Goal: Task Accomplishment & Management: Manage account settings

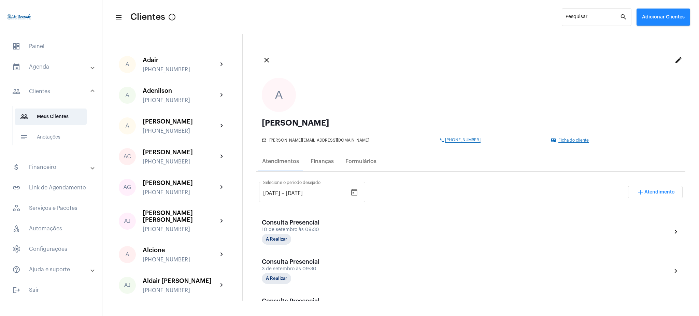
click at [49, 45] on span "dashboard Painel" at bounding box center [51, 46] width 88 height 16
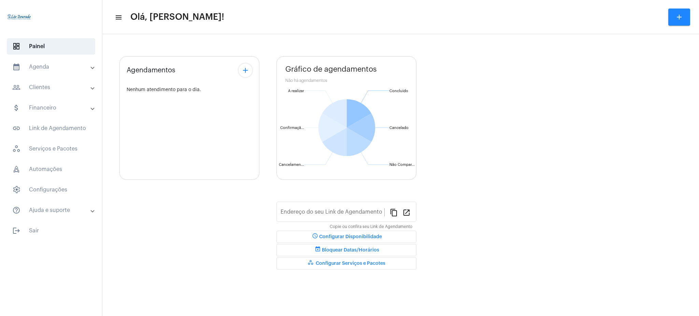
type input "https://neft.com.br/léo-rezende-dourado-"
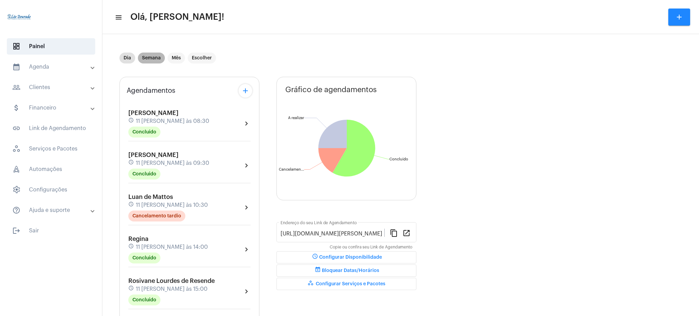
click at [157, 58] on mat-chip "Semana" at bounding box center [151, 58] width 27 height 11
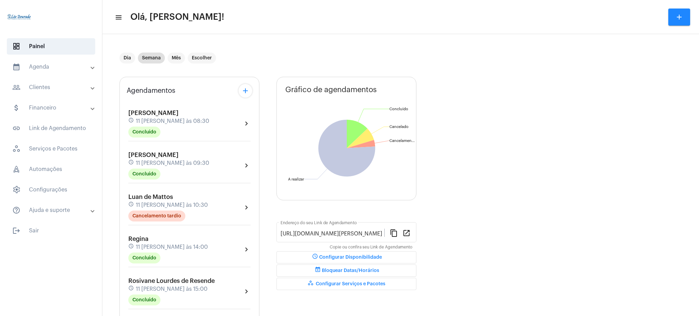
click at [46, 77] on mat-accordion "calendar_month_outlined Agenda calendar_month_outlined Calendário schedule Disp…" at bounding box center [51, 139] width 102 height 160
click at [46, 74] on mat-expansion-panel-header "calendar_month_outlined Agenda" at bounding box center [53, 67] width 98 height 16
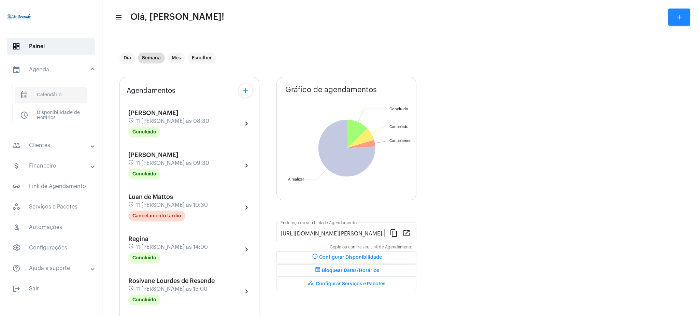
click at [51, 91] on span "calendar_month_outlined Calendário" at bounding box center [51, 95] width 72 height 16
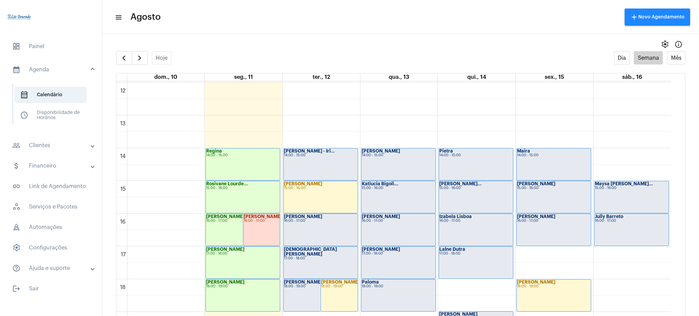
scroll to position [389, 0]
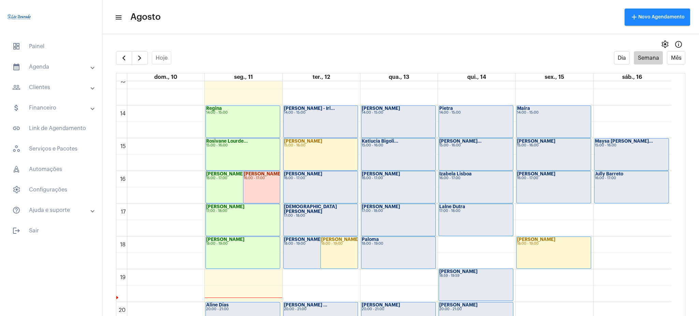
scroll to position [537, 0]
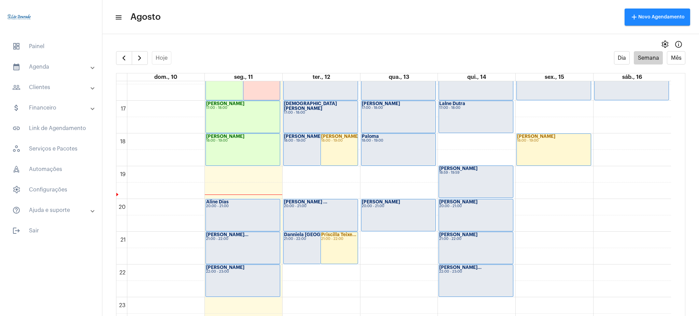
click at [643, 21] on button "add Novo Agendamento" at bounding box center [657, 17] width 66 height 17
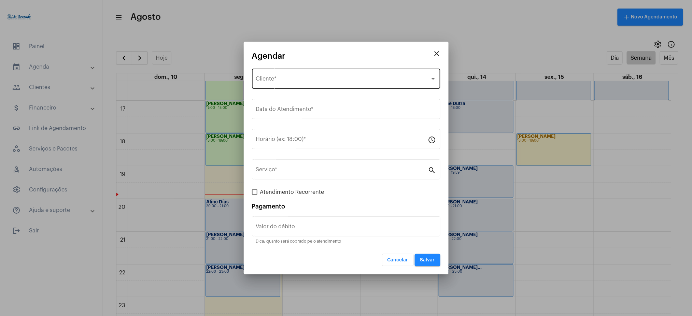
click at [319, 76] on div "Selecione o Cliente Cliente *" at bounding box center [346, 77] width 180 height 21
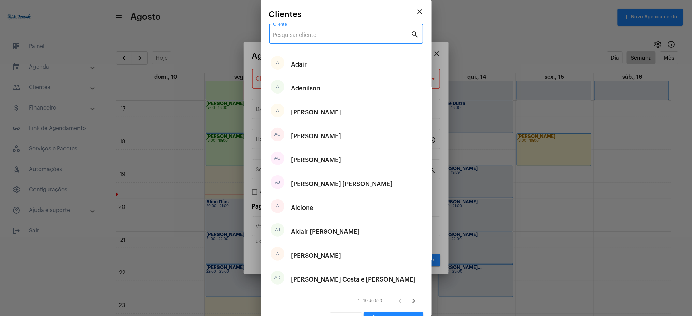
click at [283, 34] on input "Cliente" at bounding box center [342, 35] width 138 height 6
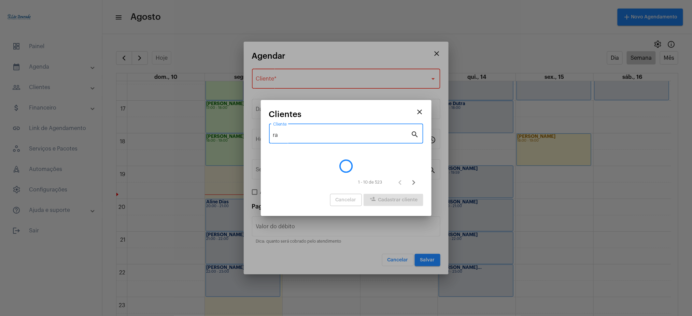
type input "r"
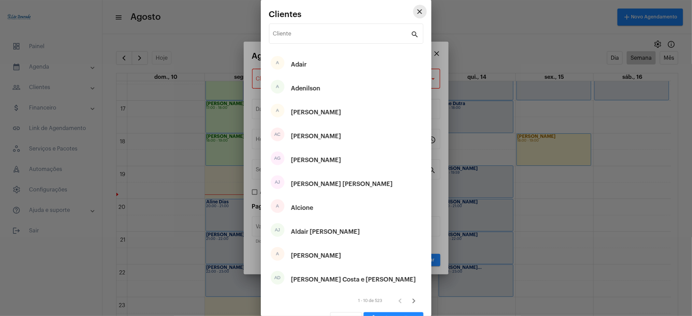
click at [416, 13] on mat-icon "close" at bounding box center [420, 12] width 8 height 8
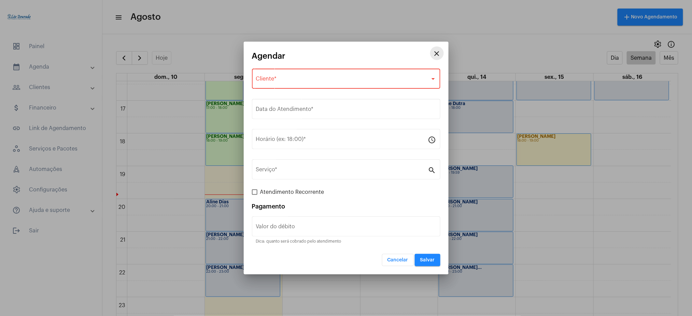
click at [435, 54] on mat-icon "close" at bounding box center [437, 53] width 8 height 8
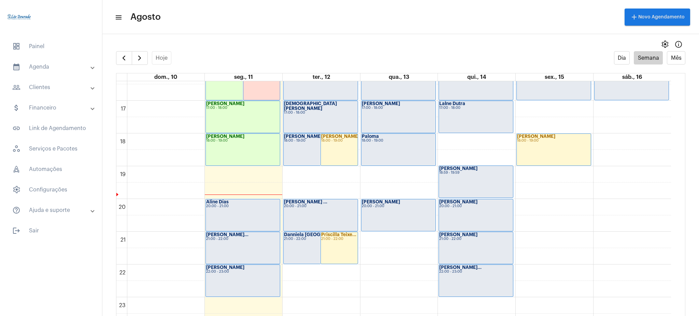
click at [559, 136] on div "[PERSON_NAME]" at bounding box center [553, 136] width 73 height 5
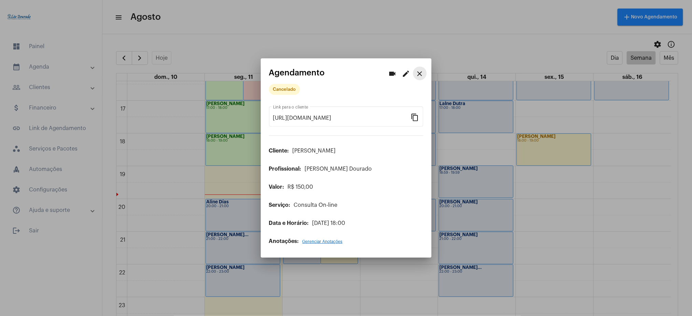
click at [419, 74] on mat-icon "close" at bounding box center [420, 74] width 8 height 8
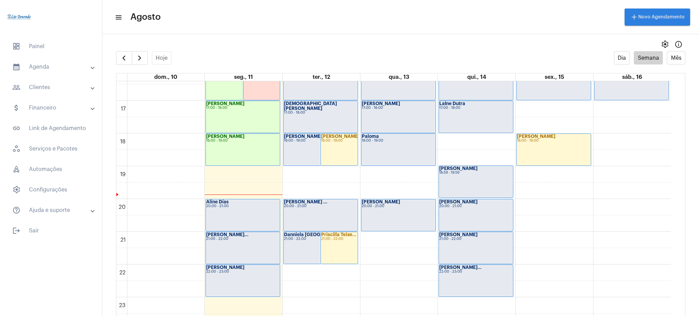
click at [664, 15] on span "add Novo Agendamento" at bounding box center [657, 17] width 55 height 5
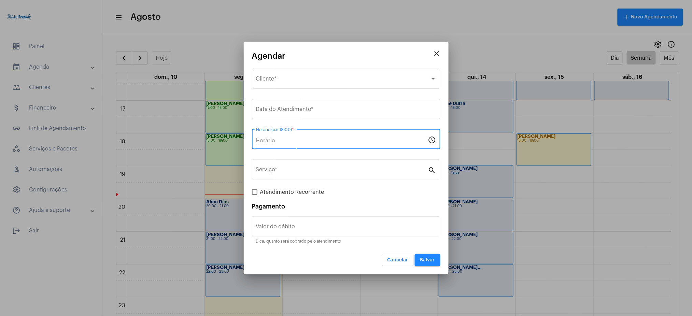
click at [276, 139] on input "Horário (ex: 18:00) *" at bounding box center [342, 140] width 172 height 6
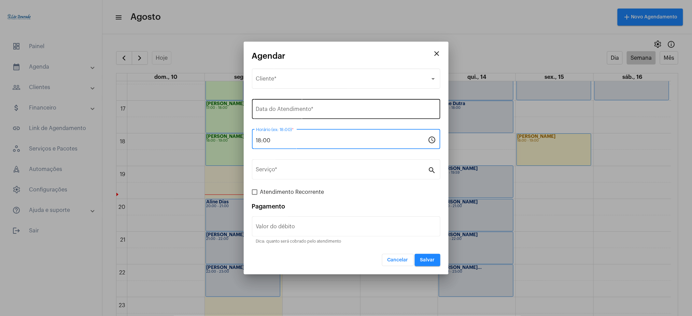
type input "18:00"
click at [285, 116] on div "Data do Atendimento *" at bounding box center [346, 108] width 180 height 21
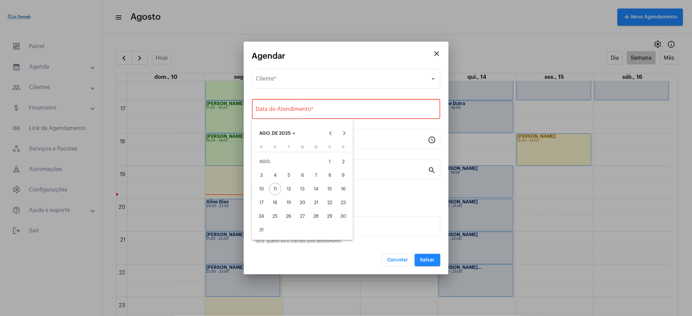
click at [326, 189] on div "15" at bounding box center [329, 189] width 12 height 12
type input "[DATE]"
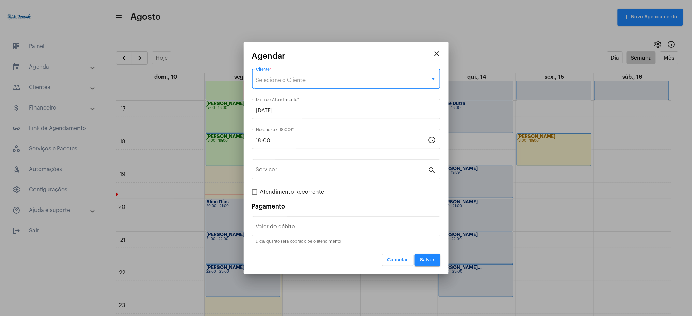
click at [274, 81] on span "Selecione o Cliente" at bounding box center [281, 79] width 50 height 5
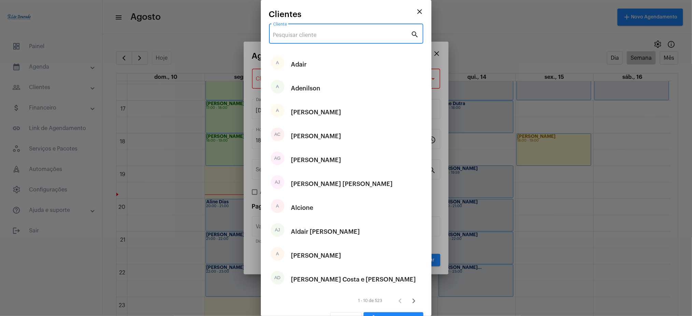
click at [320, 37] on input "Cliente" at bounding box center [342, 35] width 138 height 6
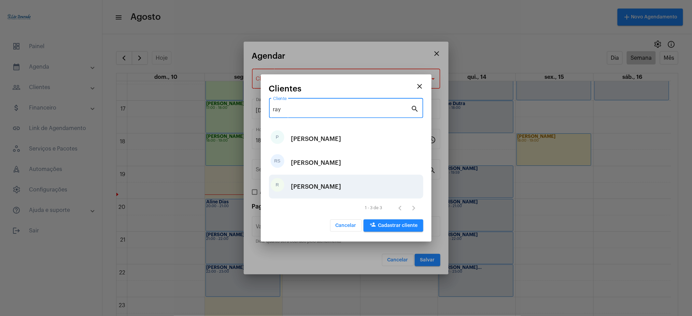
type input "ray"
click at [313, 183] on div "[PERSON_NAME]" at bounding box center [316, 186] width 50 height 20
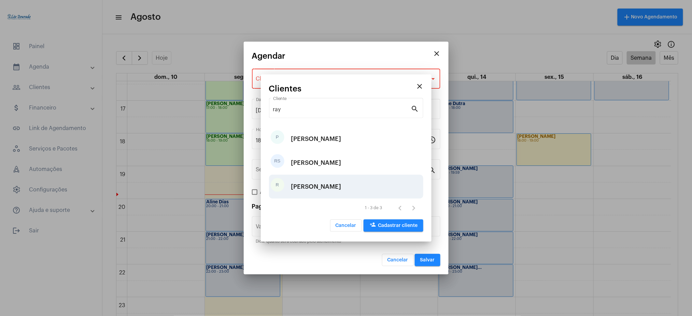
type input "R$"
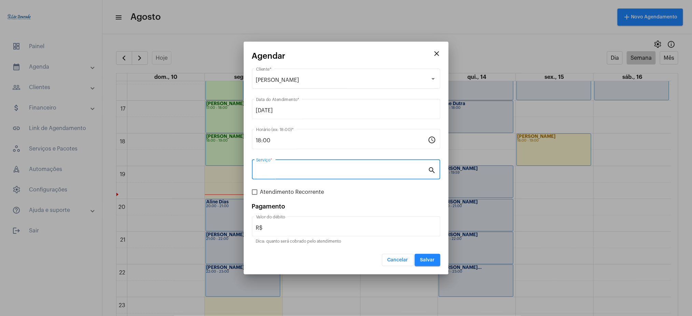
click at [367, 169] on input "Serviço *" at bounding box center [342, 171] width 172 height 6
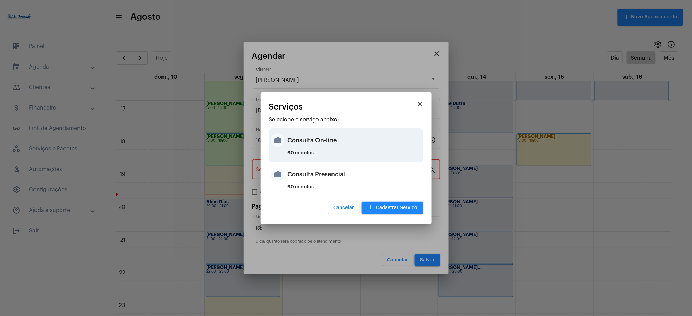
click at [320, 146] on div "Consulta On-line" at bounding box center [355, 140] width 134 height 20
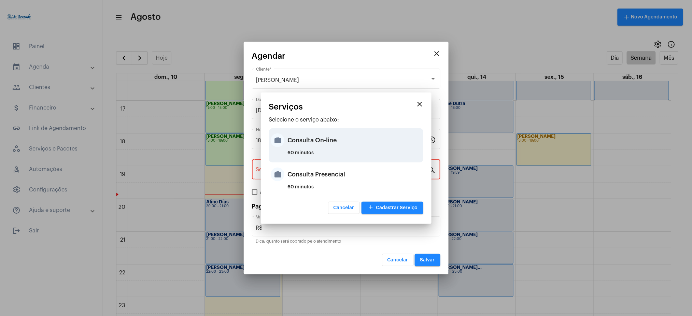
type input "Consulta On-line"
type input "R$ 150"
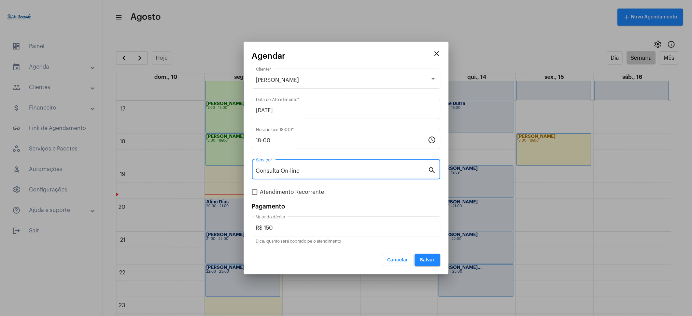
click at [324, 171] on input "Consulta On-line" at bounding box center [342, 171] width 172 height 6
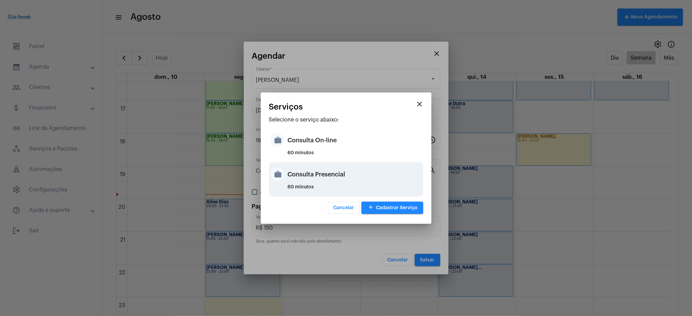
click at [323, 179] on div "Consulta Presencial" at bounding box center [355, 174] width 134 height 20
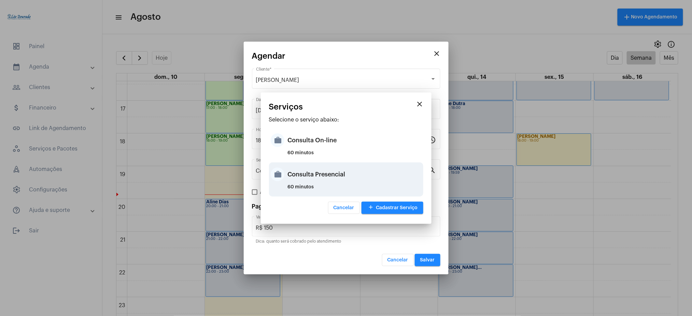
type input "Consulta Presencial"
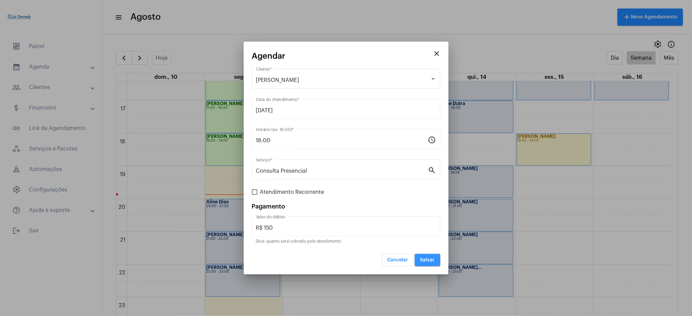
click at [428, 262] on button "Salvar" at bounding box center [428, 260] width 26 height 12
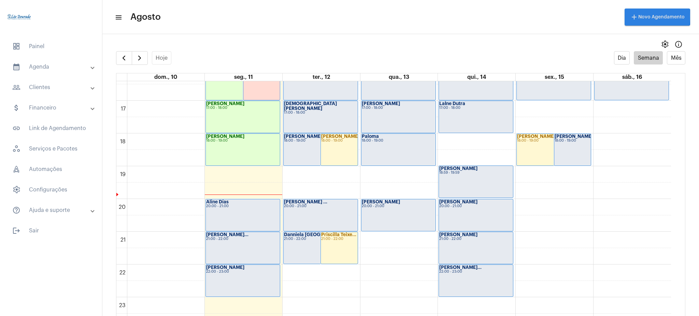
click at [648, 16] on span "add Novo Agendamento" at bounding box center [657, 17] width 55 height 5
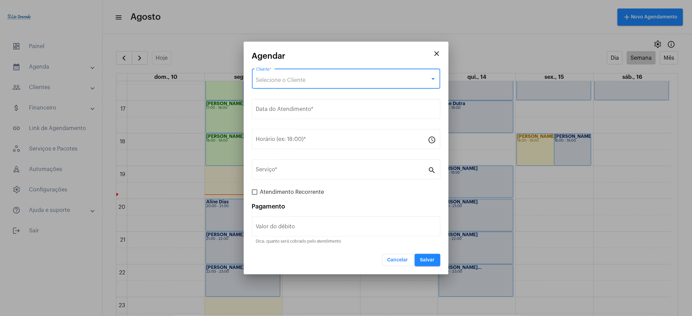
click at [278, 79] on span "Selecione o Cliente" at bounding box center [281, 79] width 50 height 5
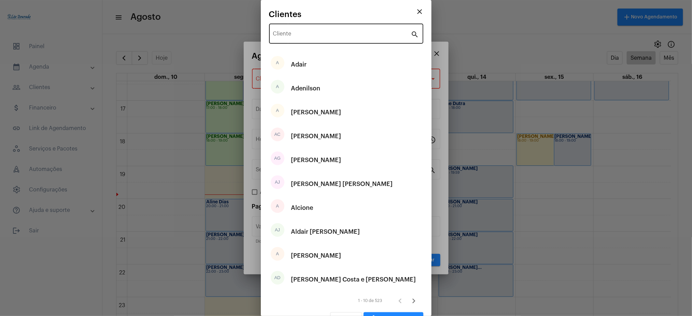
click at [292, 30] on div "Cliente" at bounding box center [342, 32] width 138 height 21
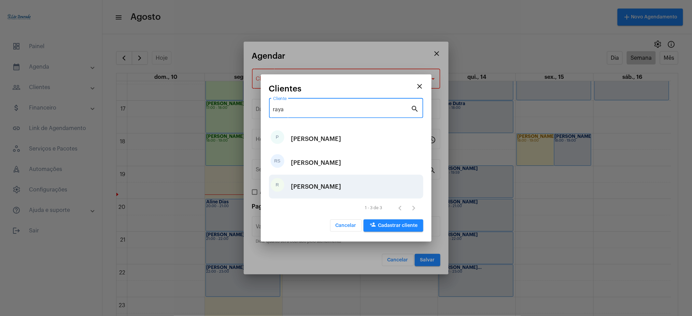
type input "raya"
click at [293, 184] on div "[PERSON_NAME]" at bounding box center [316, 186] width 50 height 20
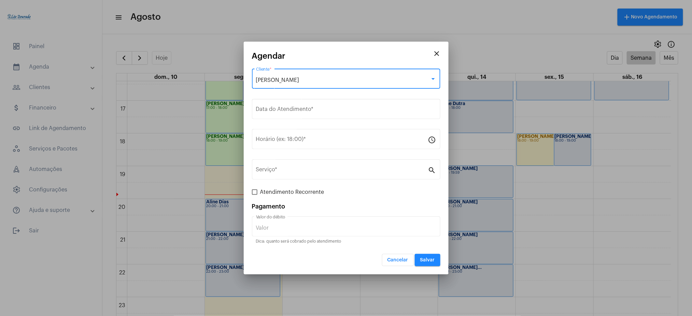
type input "R$"
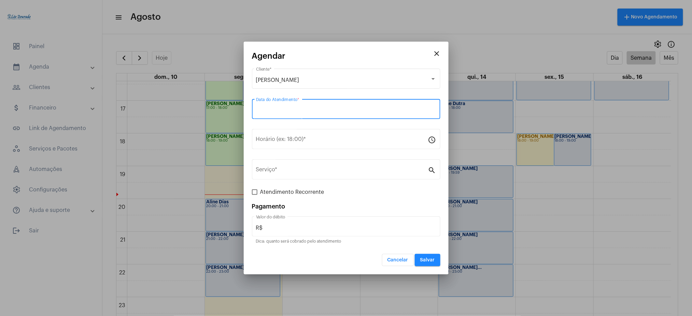
click at [272, 107] on input "Data do Atendimento *" at bounding box center [346, 110] width 180 height 6
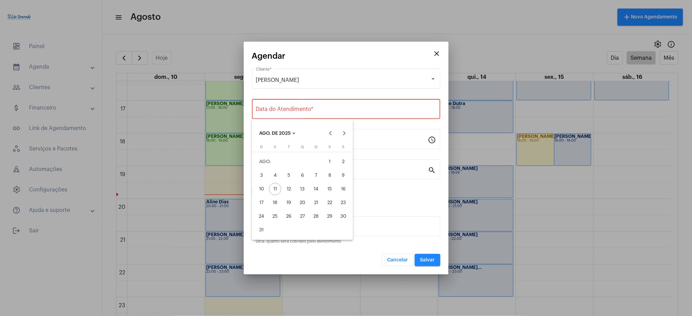
click at [328, 188] on div "15" at bounding box center [329, 189] width 12 height 12
type input "[DATE]"
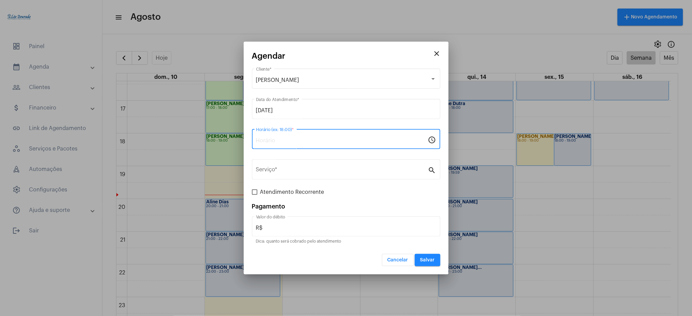
click at [276, 140] on input "Horário (ex: 18:00) *" at bounding box center [342, 140] width 172 height 6
type input "17:00"
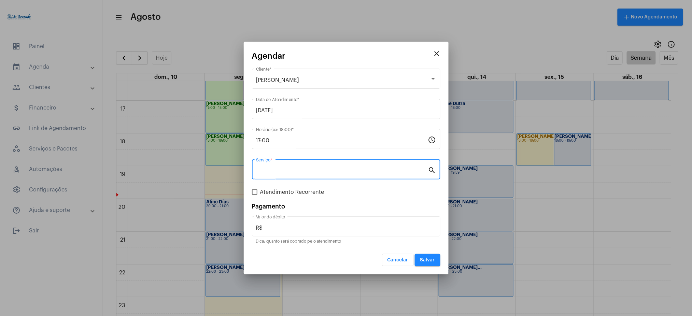
click at [296, 170] on input "Serviço *" at bounding box center [342, 171] width 172 height 6
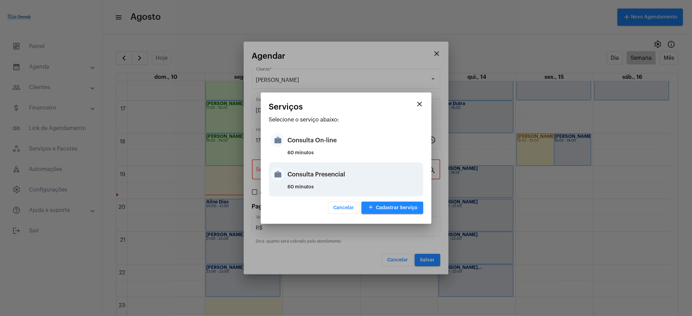
click at [333, 180] on div "Consulta Presencial" at bounding box center [355, 174] width 134 height 20
type input "Consulta Presencial"
type input "R$ 150"
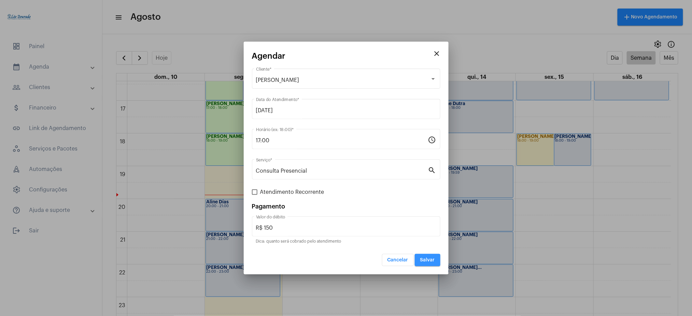
click at [423, 263] on button "Salvar" at bounding box center [428, 260] width 26 height 12
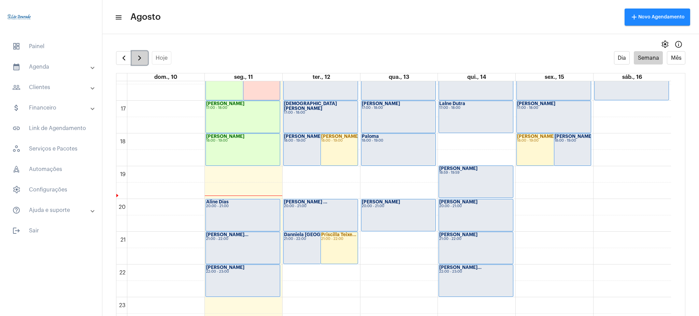
click at [136, 54] on span "button" at bounding box center [139, 58] width 8 height 8
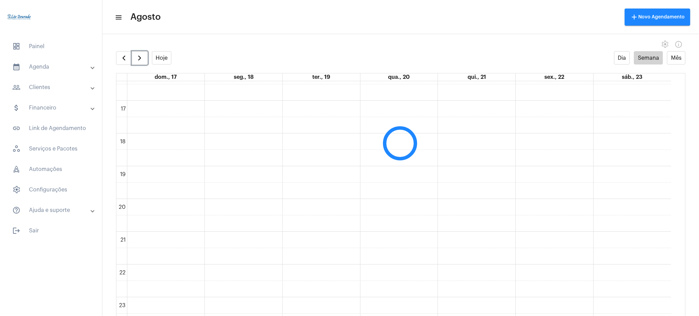
scroll to position [197, 0]
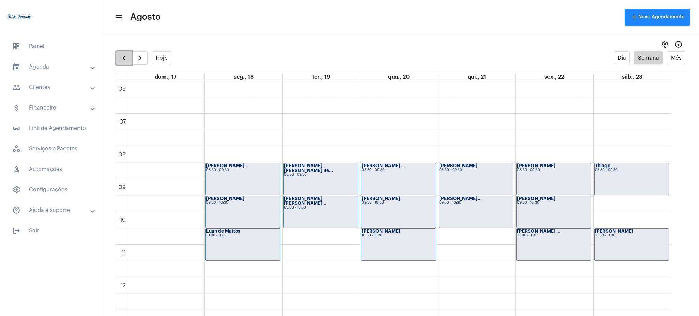
click at [124, 63] on button "button" at bounding box center [124, 58] width 16 height 14
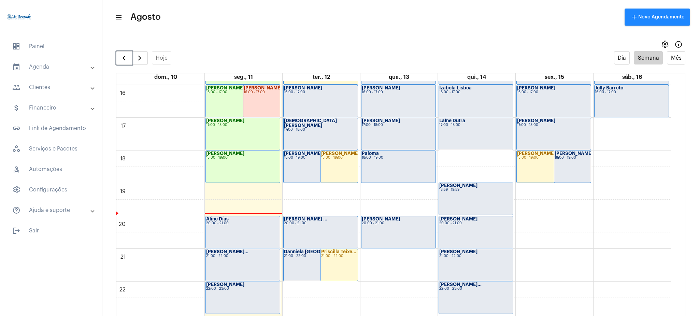
scroll to position [516, 0]
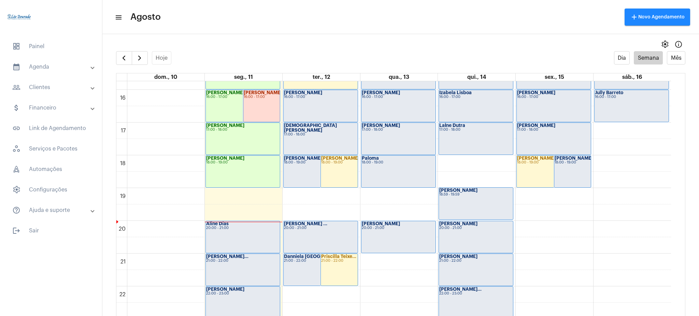
click at [45, 74] on mat-expansion-panel-header "calendar_month_outlined Agenda" at bounding box center [53, 67] width 98 height 16
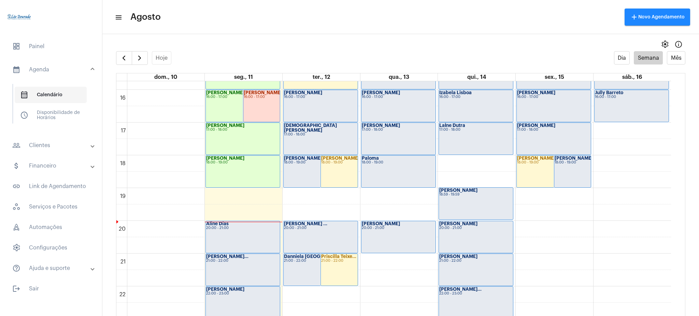
click at [57, 97] on span "calendar_month_outlined Calendário" at bounding box center [51, 95] width 72 height 16
click at [55, 142] on mat-panel-title "people_outline Clientes" at bounding box center [51, 145] width 79 height 8
drag, startPoint x: 47, startPoint y: 125, endPoint x: 47, endPoint y: 120, distance: 4.8
click at [47, 120] on mat-list "people_outline Meus Clientes notes Anotações" at bounding box center [56, 126] width 86 height 40
click at [47, 120] on span "people_outline Meus Clientes" at bounding box center [51, 116] width 72 height 16
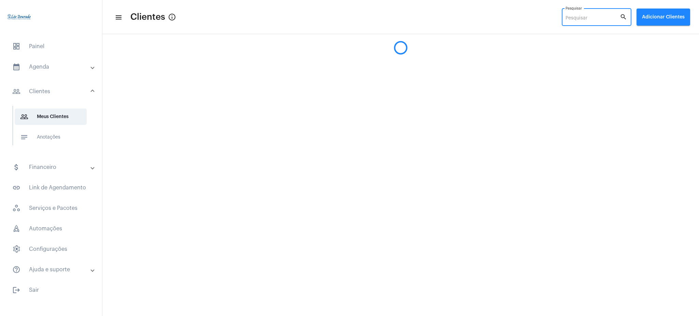
click at [595, 16] on input "Pesquisar" at bounding box center [592, 18] width 54 height 5
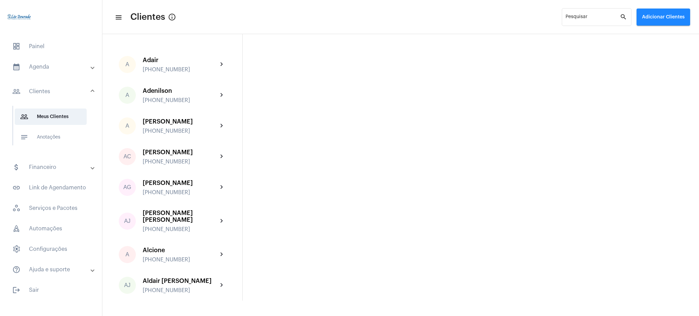
click at [579, 27] on div "Pesquisar search" at bounding box center [597, 20] width 70 height 24
click at [586, 20] on input "Pesquisar" at bounding box center [592, 18] width 54 height 5
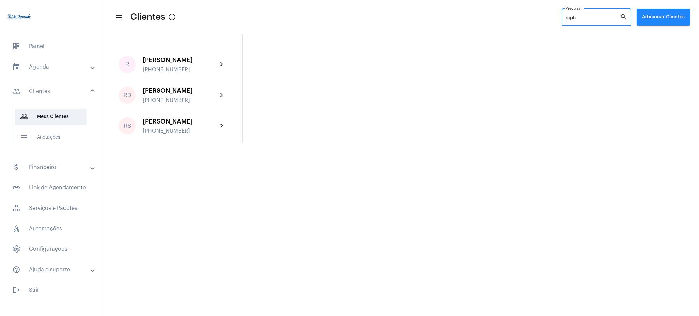
type input "raph"
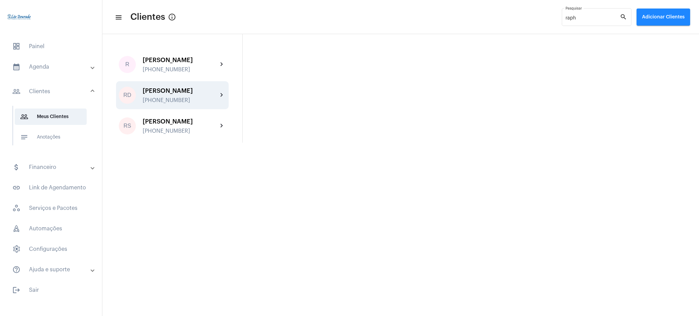
click at [194, 93] on div "[PERSON_NAME]" at bounding box center [180, 90] width 75 height 7
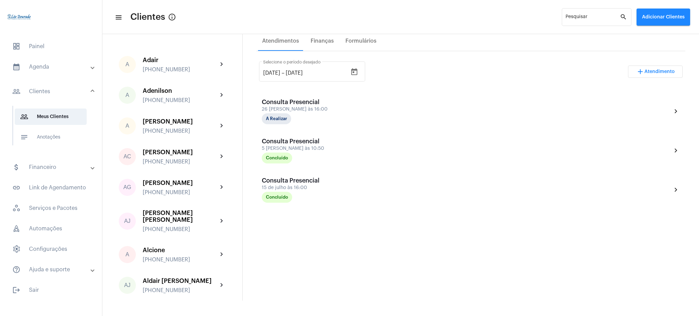
scroll to position [135, 0]
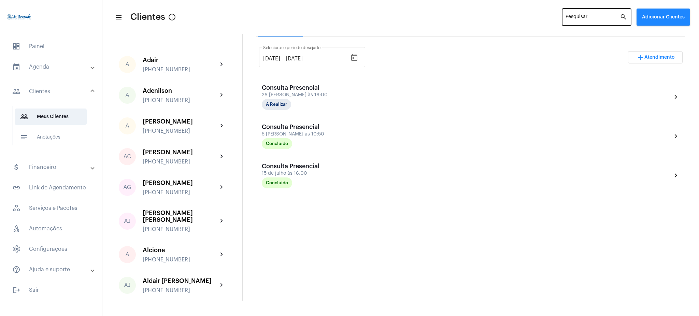
click at [577, 14] on div "Pesquisar" at bounding box center [592, 16] width 54 height 19
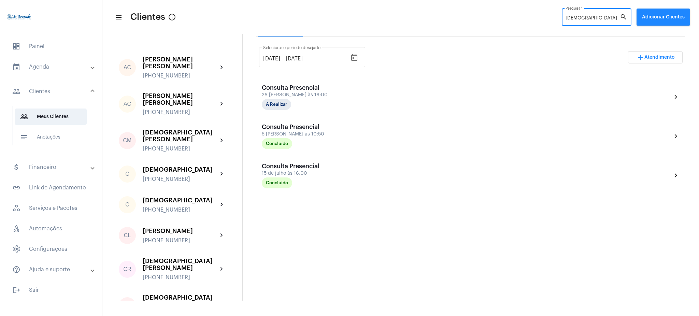
type input "ristianee"
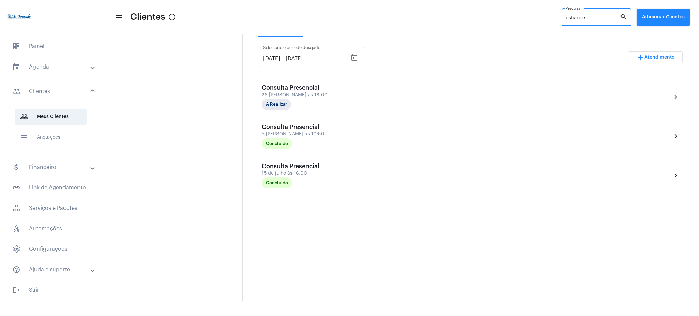
drag, startPoint x: 589, startPoint y: 15, endPoint x: 564, endPoint y: 19, distance: 24.9
click at [564, 19] on div "ristianee Pesquisar search" at bounding box center [597, 16] width 70 height 19
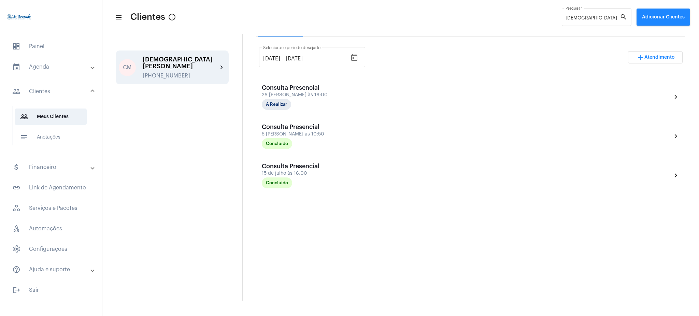
click at [224, 65] on mat-icon "chevron_right" at bounding box center [222, 67] width 8 height 8
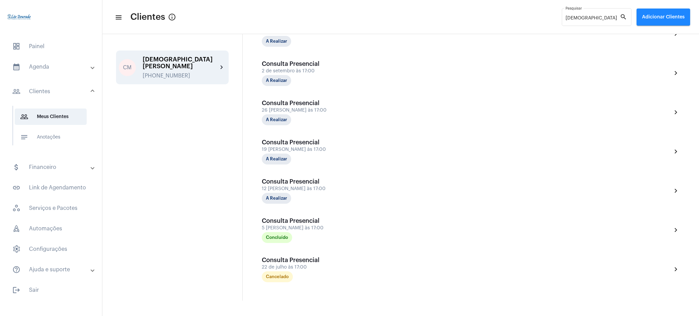
scroll to position [205, 0]
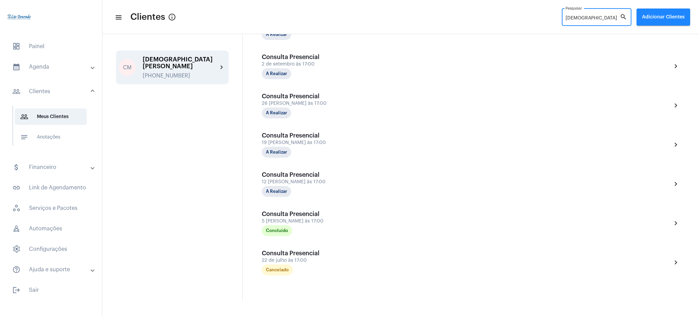
click at [589, 17] on input "[DEMOGRAPHIC_DATA]" at bounding box center [592, 18] width 54 height 5
click at [596, 19] on input "[DEMOGRAPHIC_DATA]" at bounding box center [592, 18] width 54 height 5
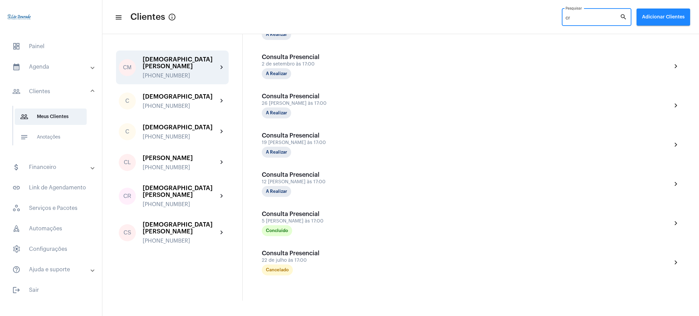
type input "c"
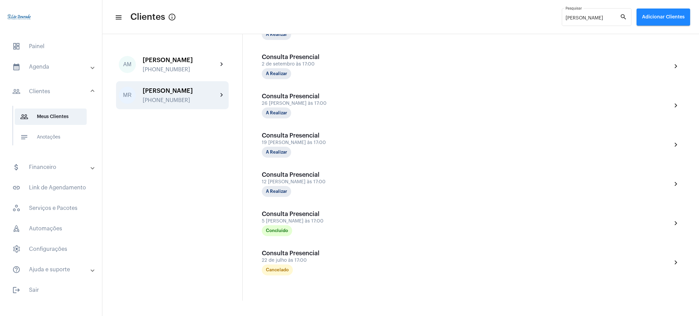
click at [216, 92] on div "[PERSON_NAME]" at bounding box center [180, 90] width 75 height 7
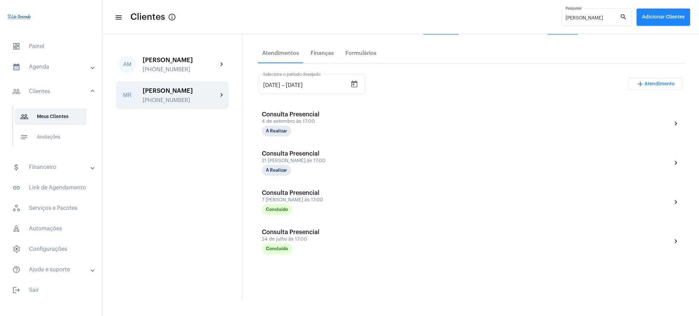
scroll to position [104, 0]
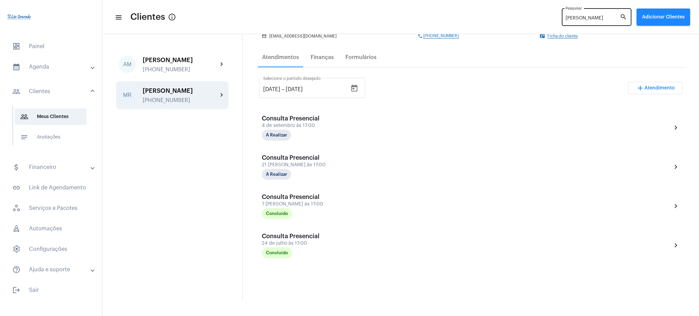
click at [605, 17] on input "[PERSON_NAME]" at bounding box center [592, 18] width 54 height 5
type input "m"
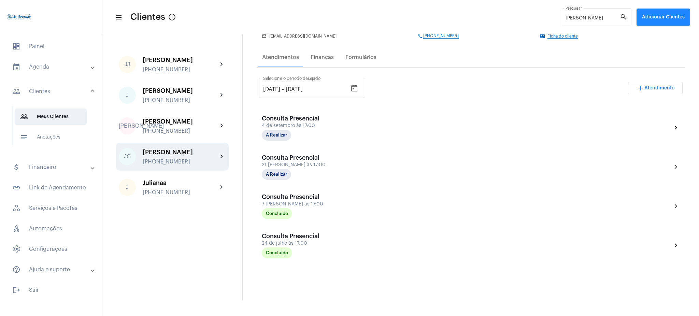
click at [205, 165] on div "[PERSON_NAME] [PHONE_NUMBER] chevron_right" at bounding box center [172, 157] width 113 height 28
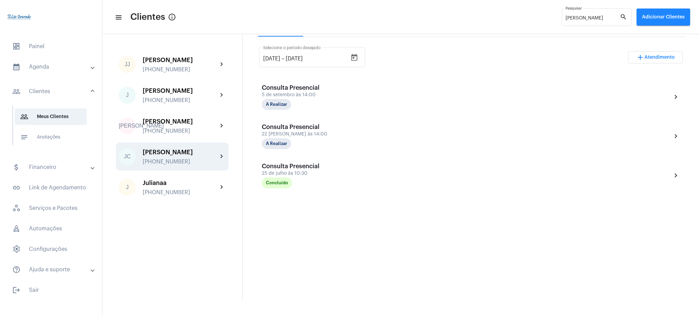
scroll to position [134, 0]
click at [590, 21] on input "[PERSON_NAME]" at bounding box center [592, 18] width 54 height 5
type input "j"
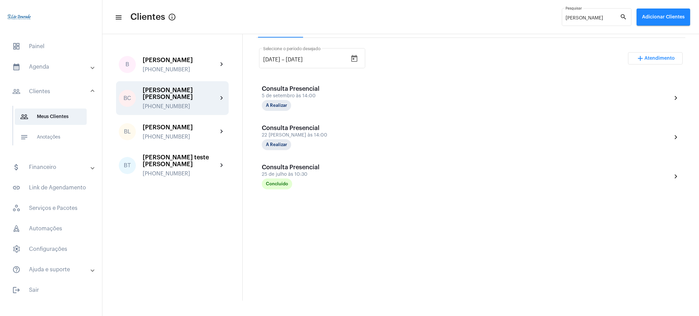
click at [220, 85] on div "[GEOGRAPHIC_DATA][PERSON_NAME] [PERSON_NAME] [PHONE_NUMBER] chevron_right" at bounding box center [172, 98] width 113 height 34
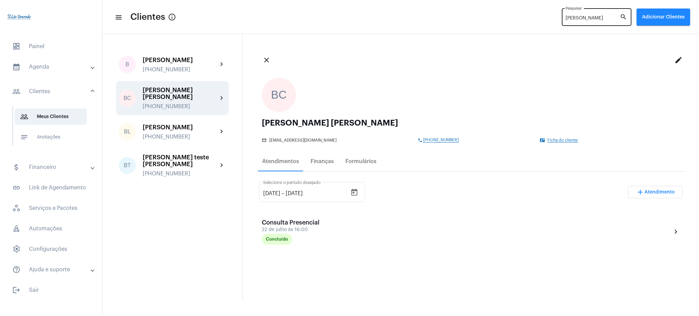
click at [585, 17] on input "[PERSON_NAME]" at bounding box center [592, 18] width 54 height 5
type input "b"
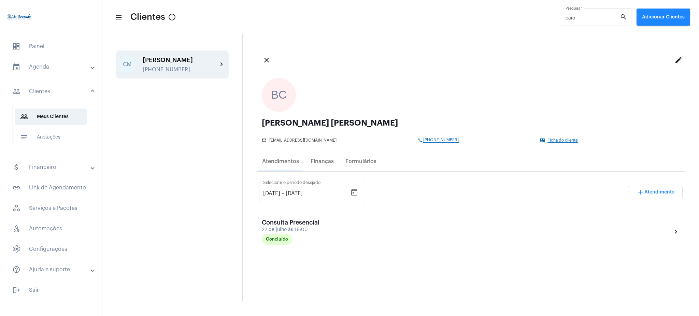
click at [220, 62] on mat-icon "chevron_right" at bounding box center [222, 64] width 8 height 8
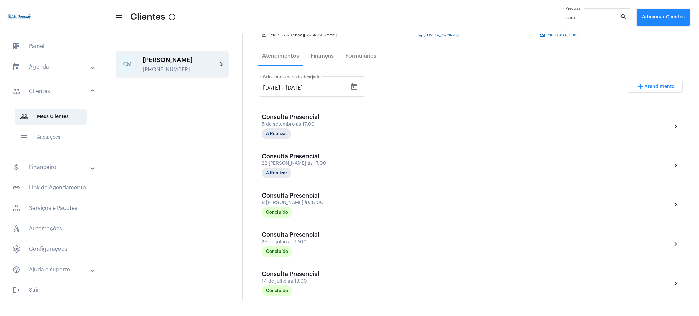
scroll to position [105, 0]
click at [579, 18] on input "caio" at bounding box center [592, 18] width 54 height 5
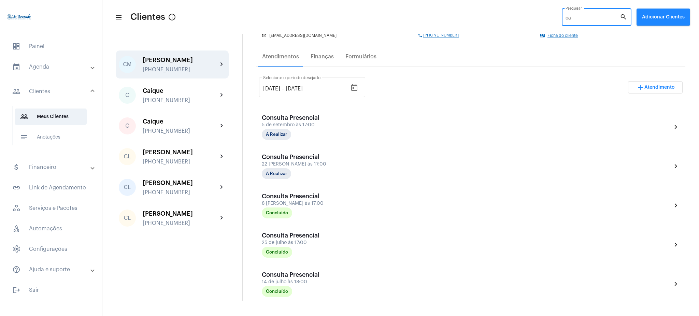
type input "c"
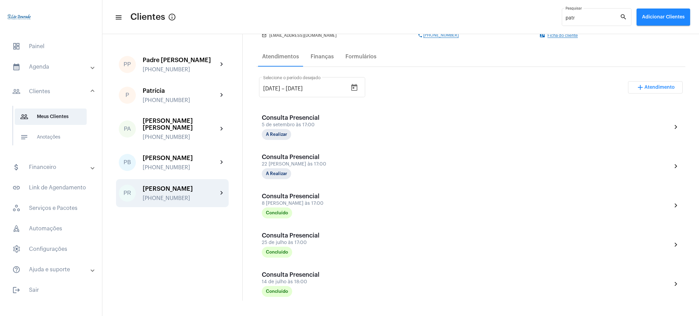
click at [221, 199] on div "PR [PERSON_NAME] [PHONE_NUMBER] chevron_right" at bounding box center [172, 193] width 113 height 28
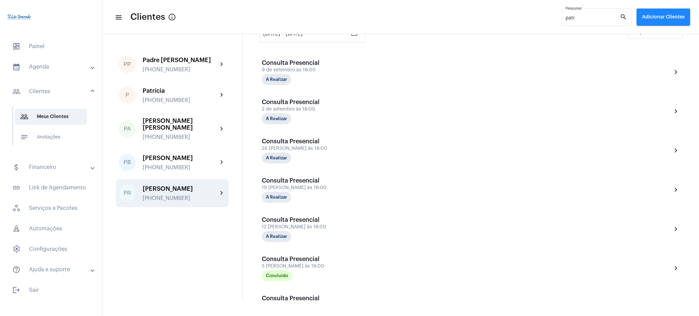
scroll to position [187, 0]
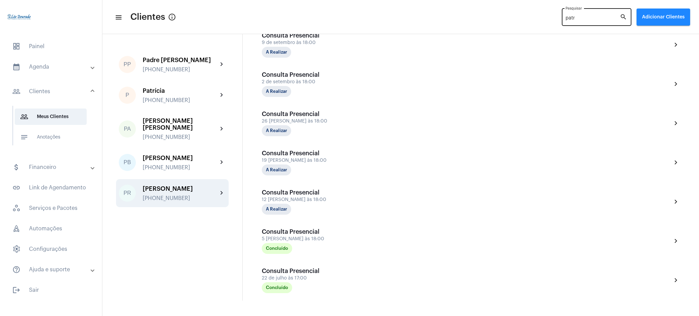
click at [596, 14] on div "patr Pesquisar" at bounding box center [592, 16] width 54 height 19
type input "p"
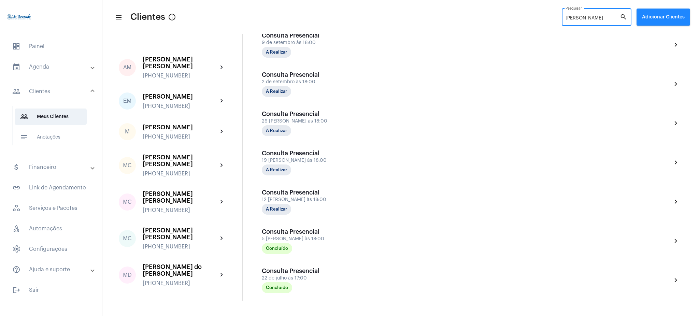
type input "[PERSON_NAME]"
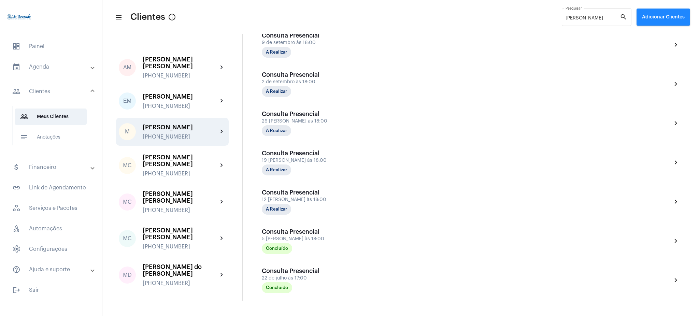
click at [218, 130] on mat-icon "chevron_right" at bounding box center [222, 132] width 8 height 8
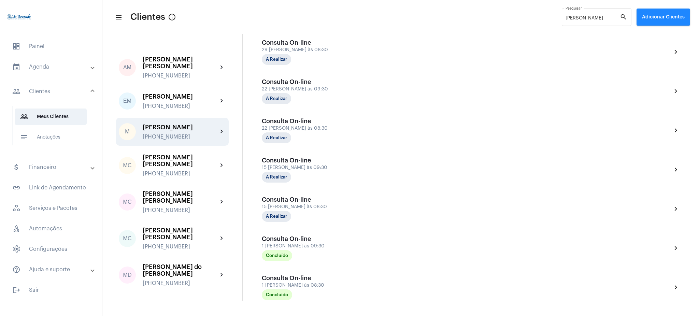
scroll to position [289, 0]
